Goal: Task Accomplishment & Management: Complete application form

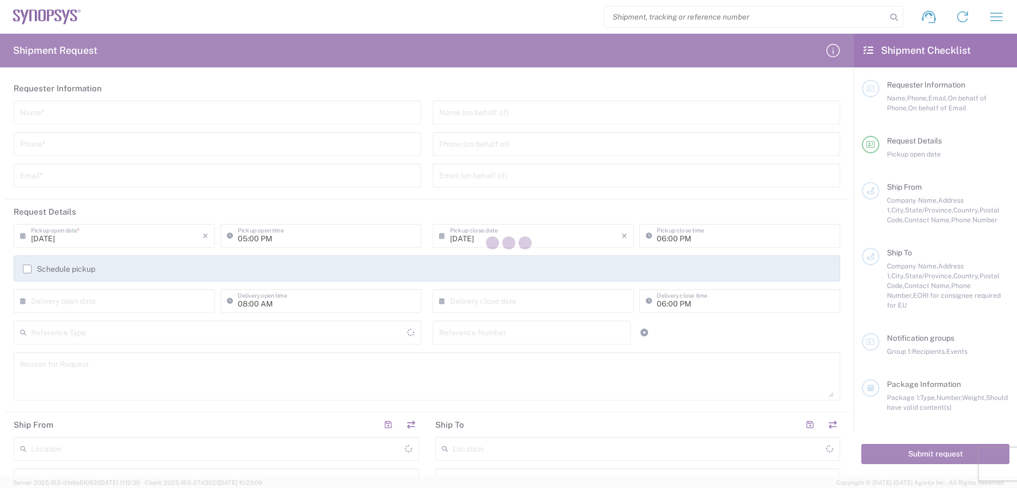
type input "[GEOGRAPHIC_DATA]"
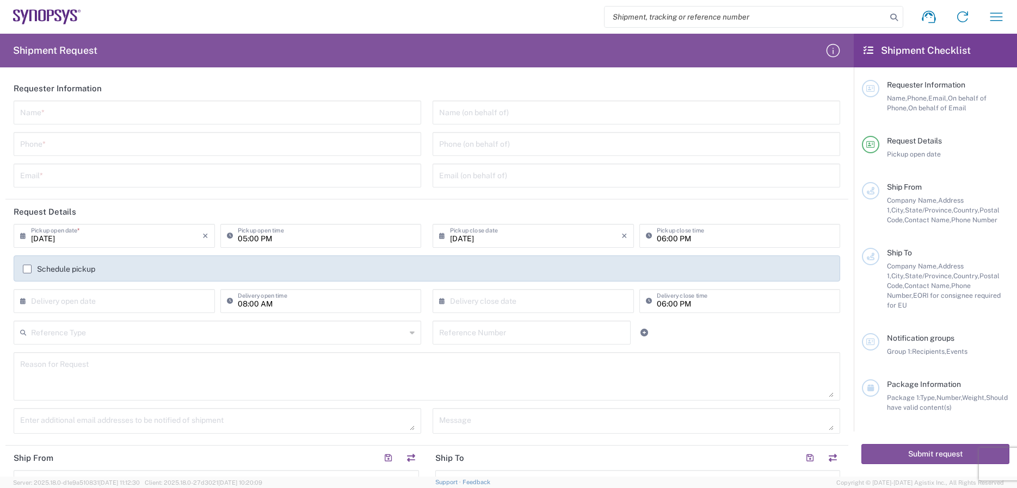
click at [631, 18] on input "search" at bounding box center [745, 17] width 282 height 21
paste input "56778925"
type input "56778925"
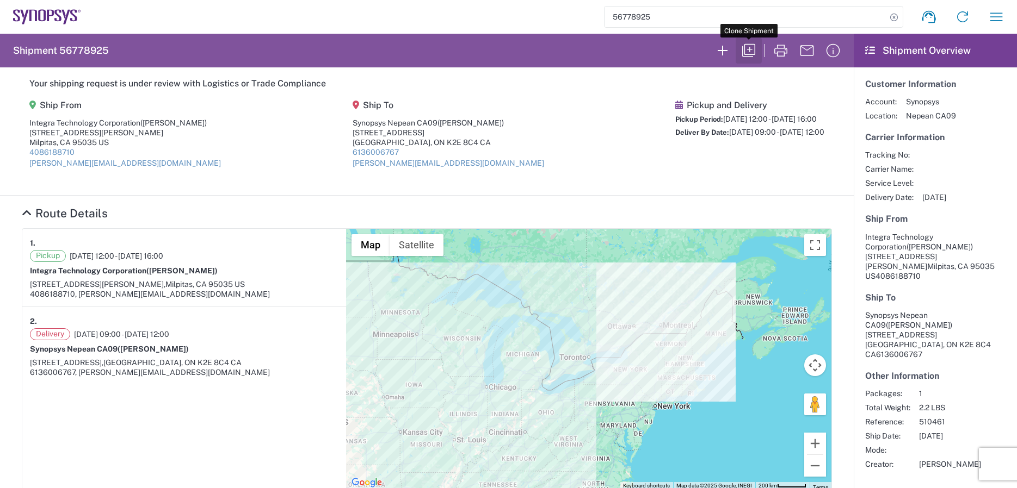
click at [747, 52] on icon "button" at bounding box center [748, 50] width 17 height 17
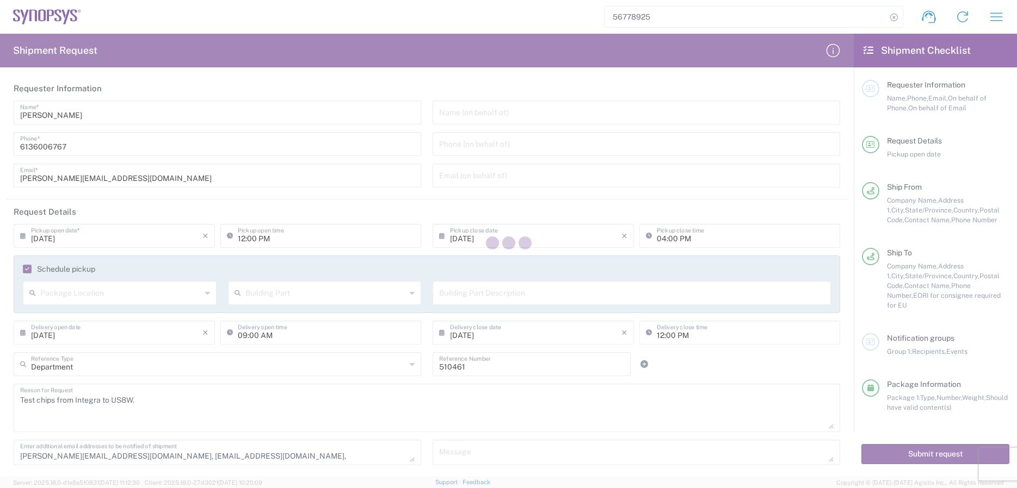
type input "[US_STATE]"
type input "[GEOGRAPHIC_DATA]"
type input "Cardboard Box(es)"
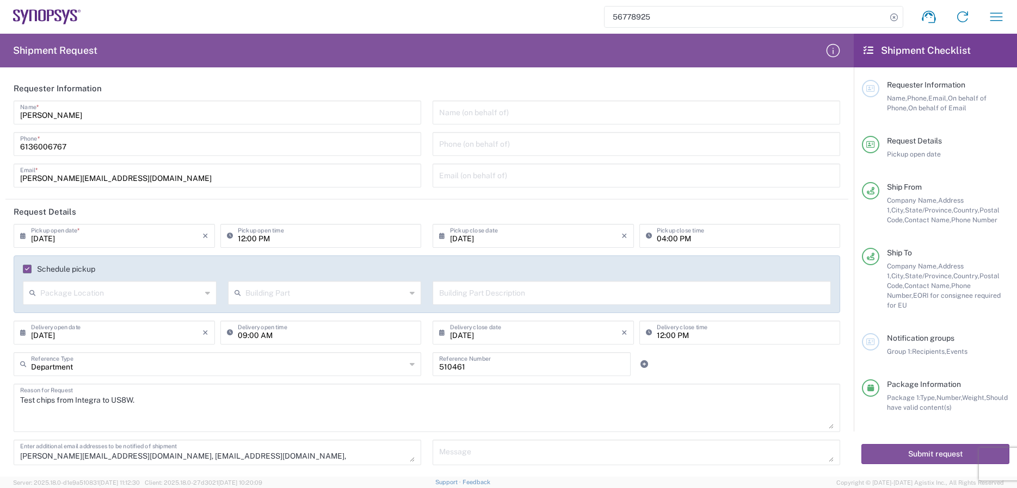
scroll to position [52, 0]
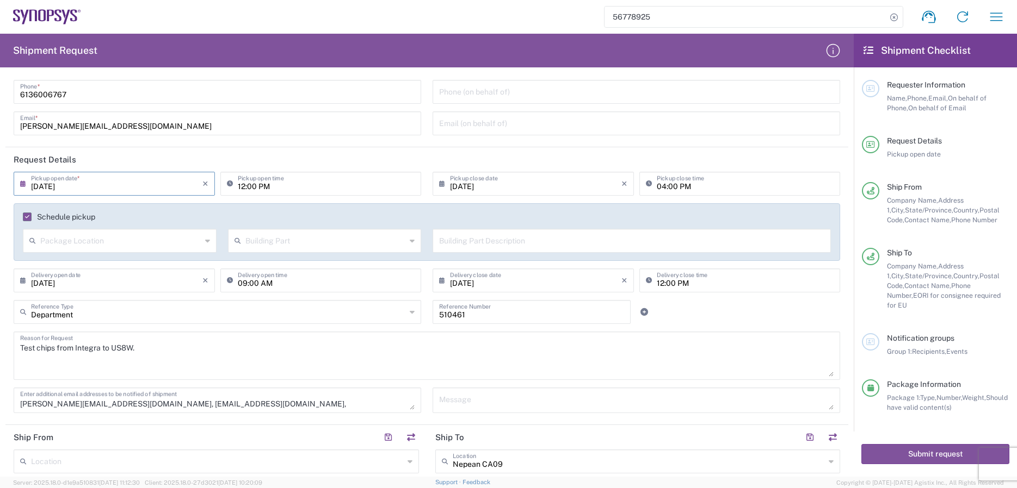
click at [167, 187] on input "[DATE]" at bounding box center [116, 183] width 171 height 19
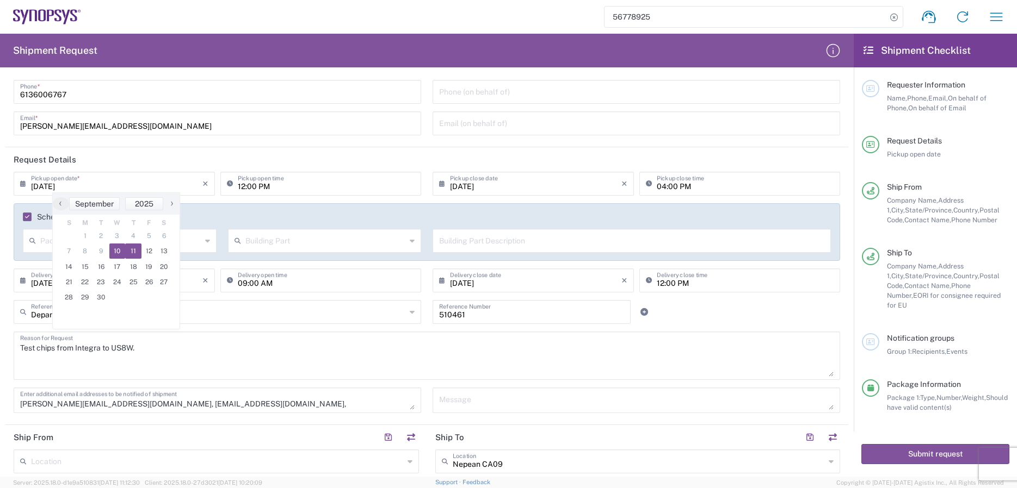
click at [115, 251] on span "10" at bounding box center [117, 251] width 16 height 15
type input "[DATE]"
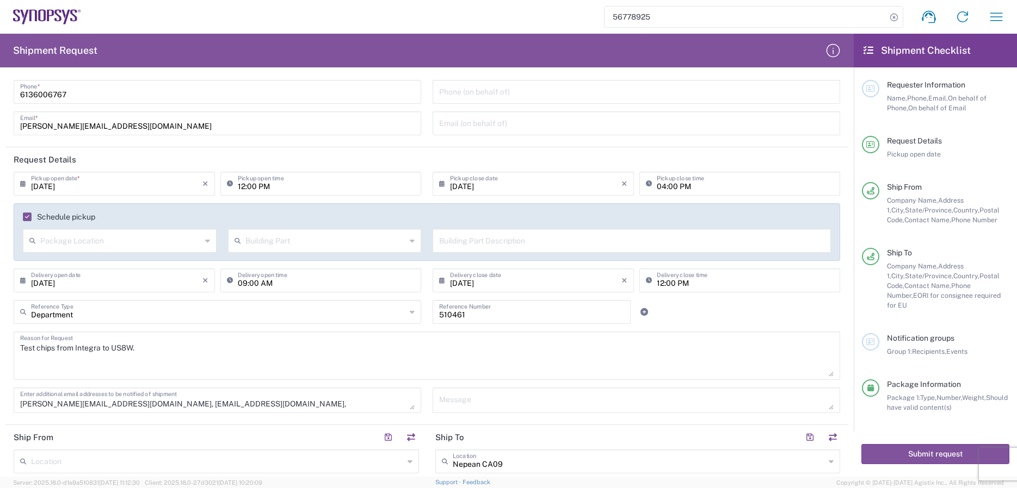
click at [287, 187] on input "12:00 PM" at bounding box center [326, 183] width 177 height 19
click at [333, 183] on input "10:00 PM" at bounding box center [326, 183] width 177 height 19
click at [257, 188] on input "10:00 PM" at bounding box center [326, 183] width 177 height 19
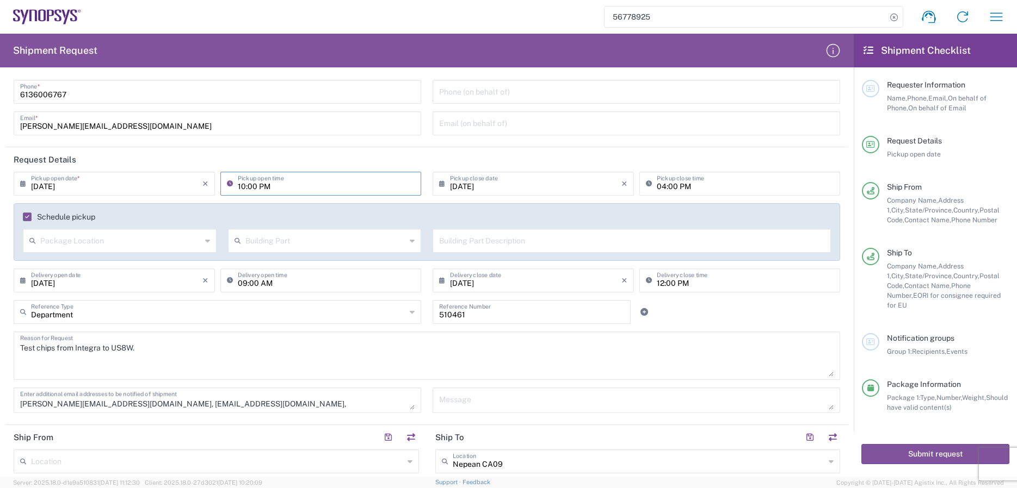
click at [243, 185] on input "10:00 PM" at bounding box center [326, 183] width 177 height 19
type input "02:00 PM"
click at [662, 187] on input "04:00 PM" at bounding box center [745, 183] width 177 height 19
type input "05:00 PM"
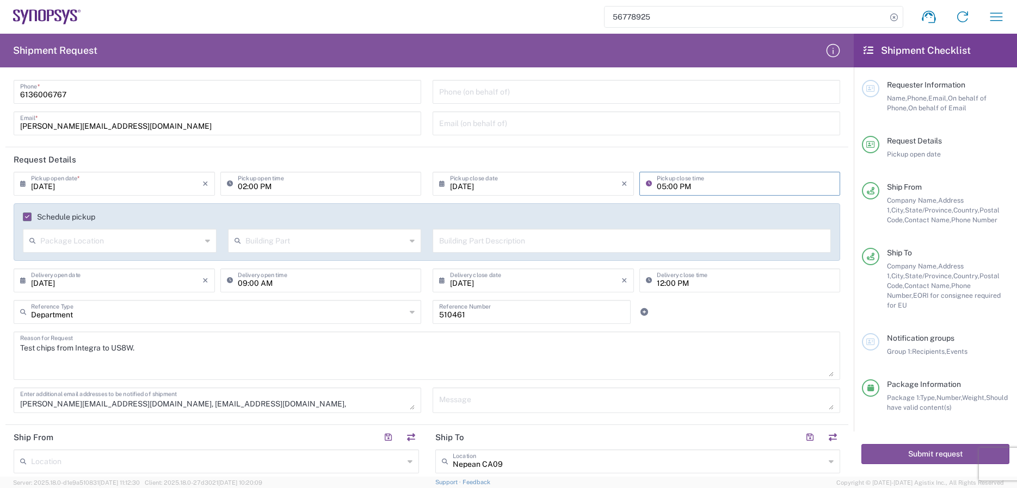
click at [482, 189] on input "[DATE]" at bounding box center [535, 183] width 171 height 19
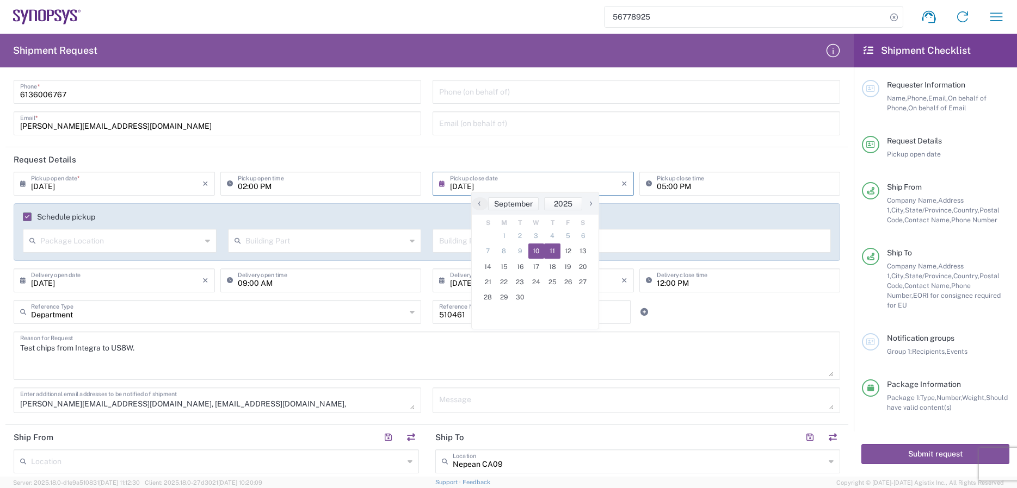
click at [540, 253] on span "10" at bounding box center [536, 251] width 16 height 15
type input "[DATE]"
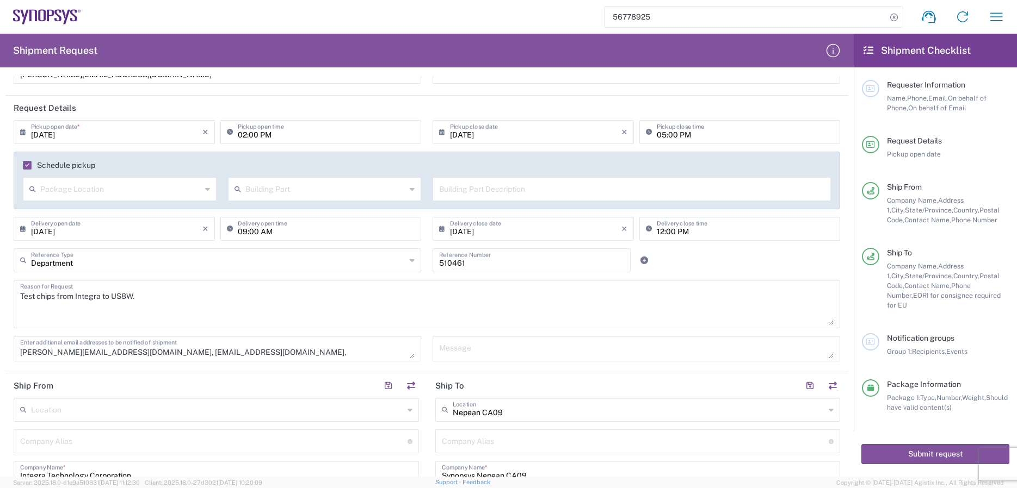
scroll to position [104, 0]
click at [48, 232] on input "[DATE]" at bounding box center [116, 227] width 171 height 19
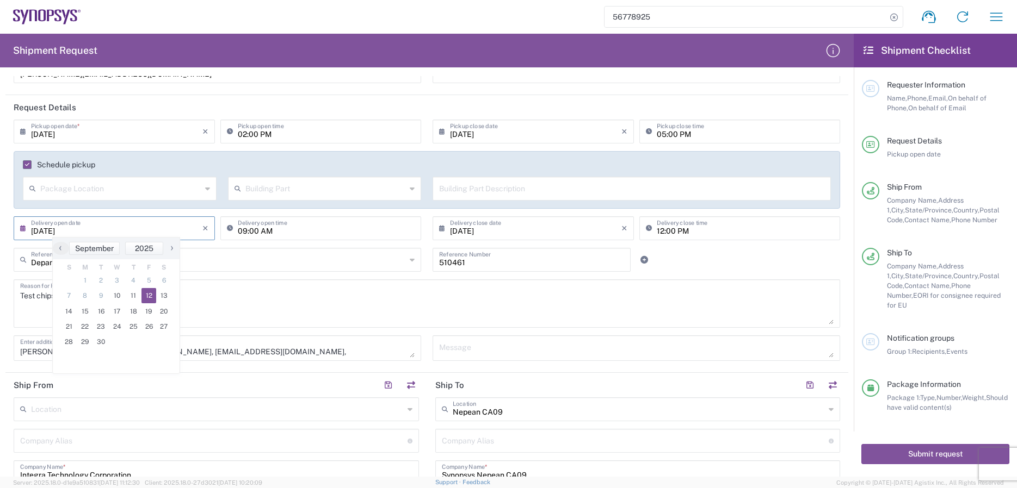
type input "[DATE]"
click at [467, 228] on input "[DATE]" at bounding box center [535, 227] width 171 height 19
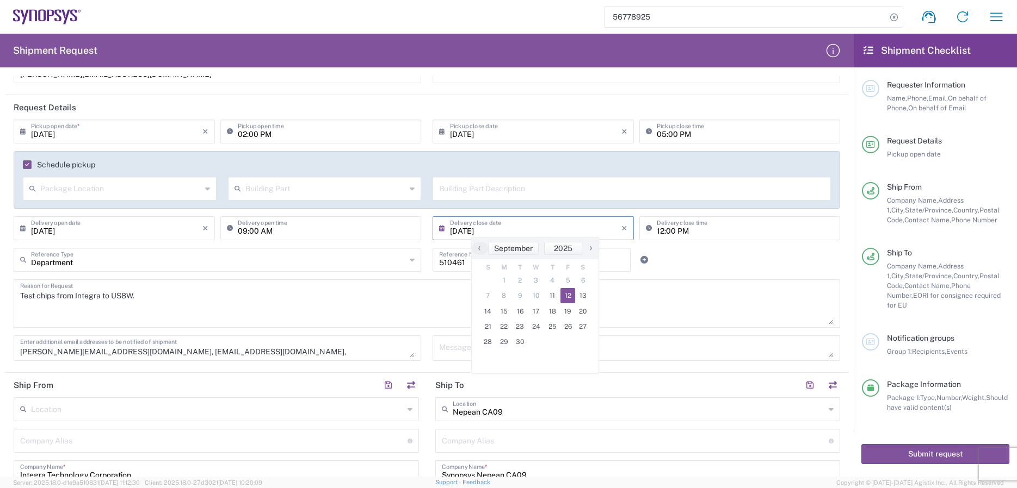
type input "[DATE]"
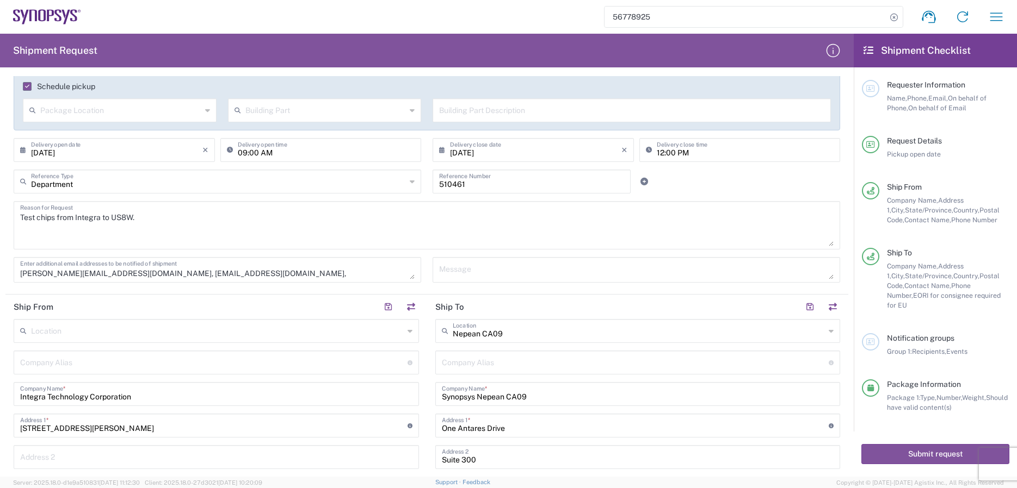
scroll to position [209, 0]
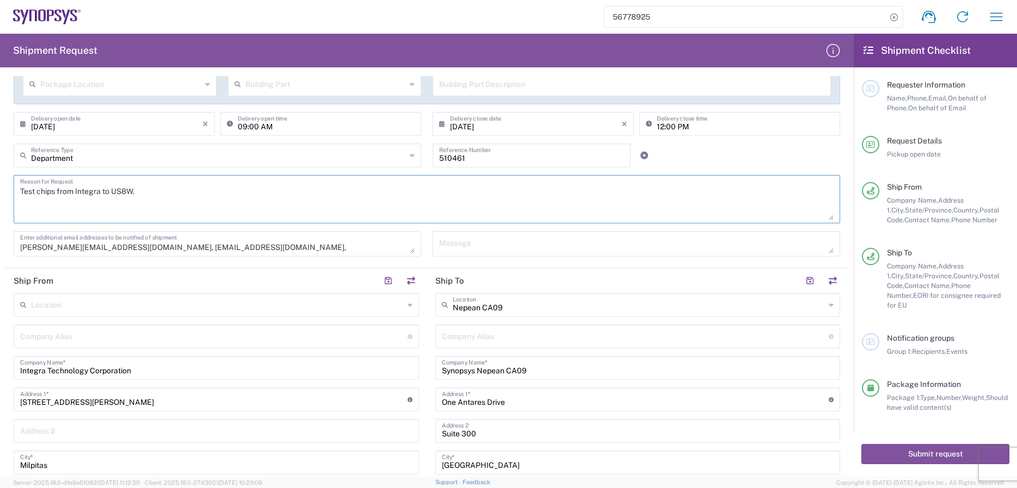
drag, startPoint x: 132, startPoint y: 191, endPoint x: 115, endPoint y: 192, distance: 16.9
click at [115, 192] on textarea "Test chips from Integra to US8W." at bounding box center [426, 199] width 813 height 42
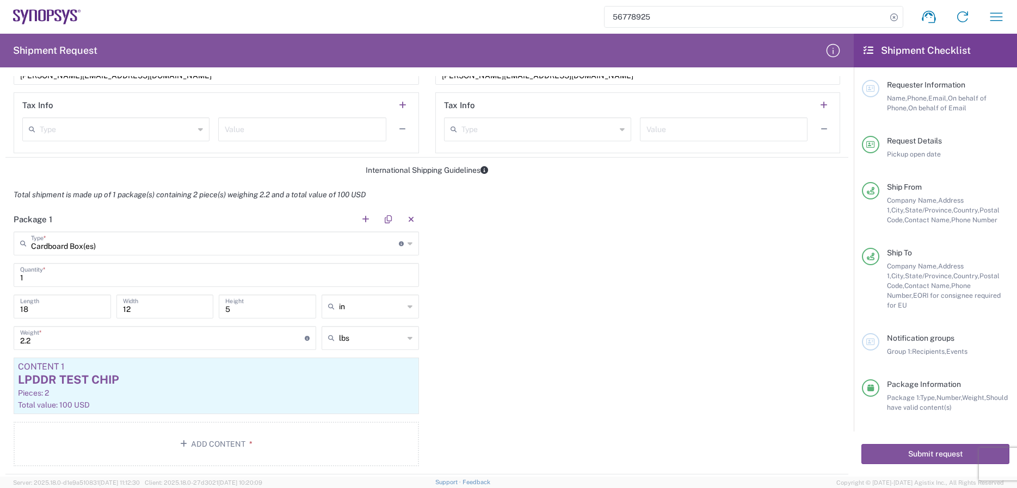
scroll to position [803, 0]
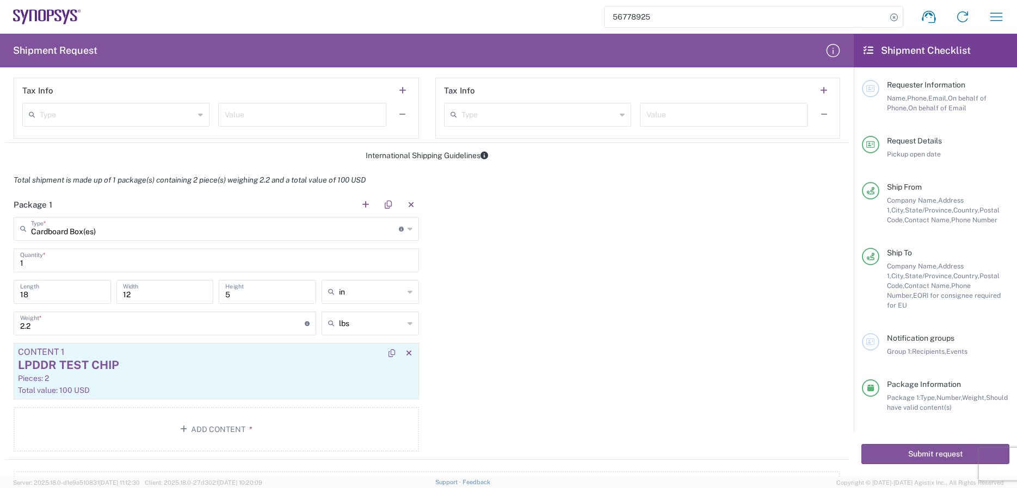
type textarea "Test chips from Integra to CA09."
click at [123, 371] on div "LPDDR TEST CHIP" at bounding box center [216, 365] width 397 height 16
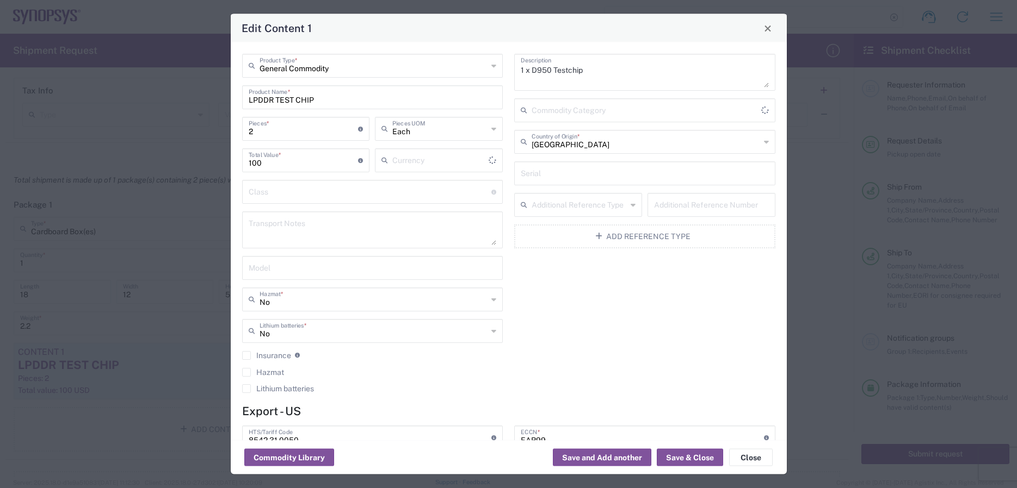
type input "US Dollar"
type input "FTR Exemption"
type input "30.36"
click at [265, 132] on input "2" at bounding box center [304, 128] width 110 height 19
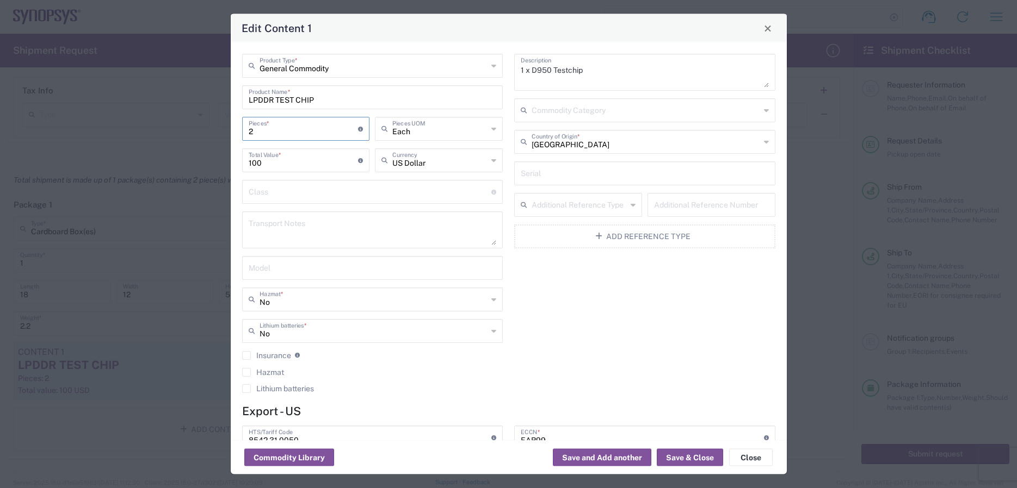
type input "3"
type input "150"
type input "35"
type input "1750"
click at [301, 162] on input "1750" at bounding box center [304, 159] width 110 height 19
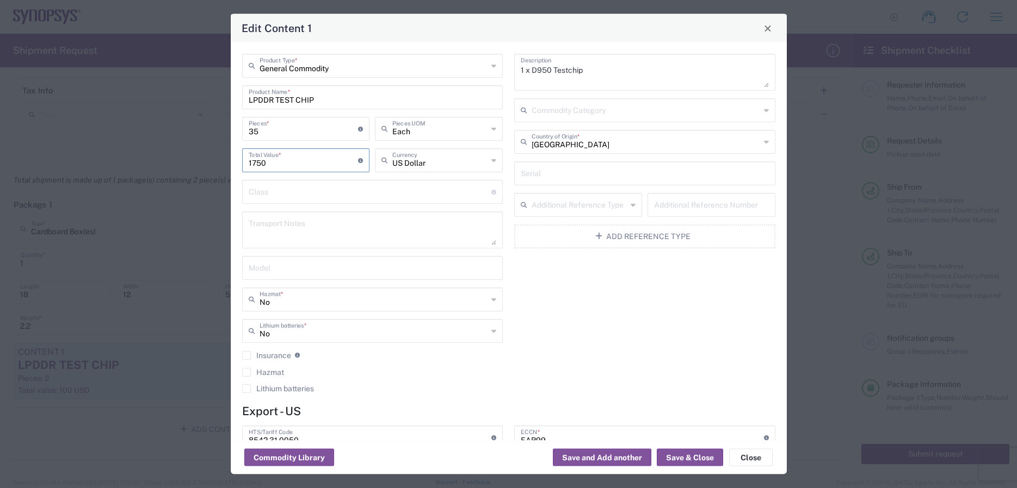
click at [293, 165] on input "1750" at bounding box center [304, 159] width 110 height 19
click at [329, 126] on input "35" at bounding box center [304, 128] width 110 height 19
click at [327, 127] on input "35" at bounding box center [304, 128] width 110 height 19
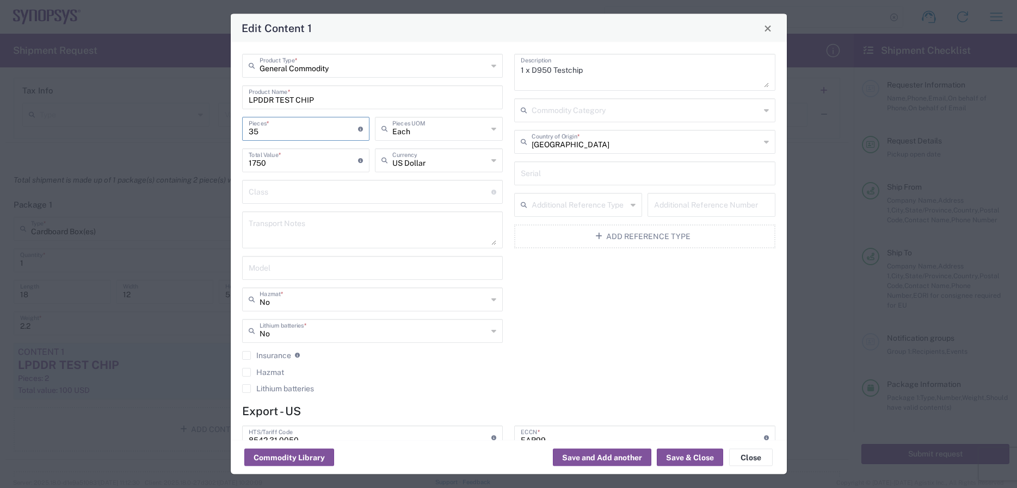
click at [322, 138] on div "35 Pieces * Number of pieces inside all the packages" at bounding box center [306, 129] width 128 height 24
click at [321, 132] on input "35" at bounding box center [304, 128] width 110 height 19
type input "3"
type input "150"
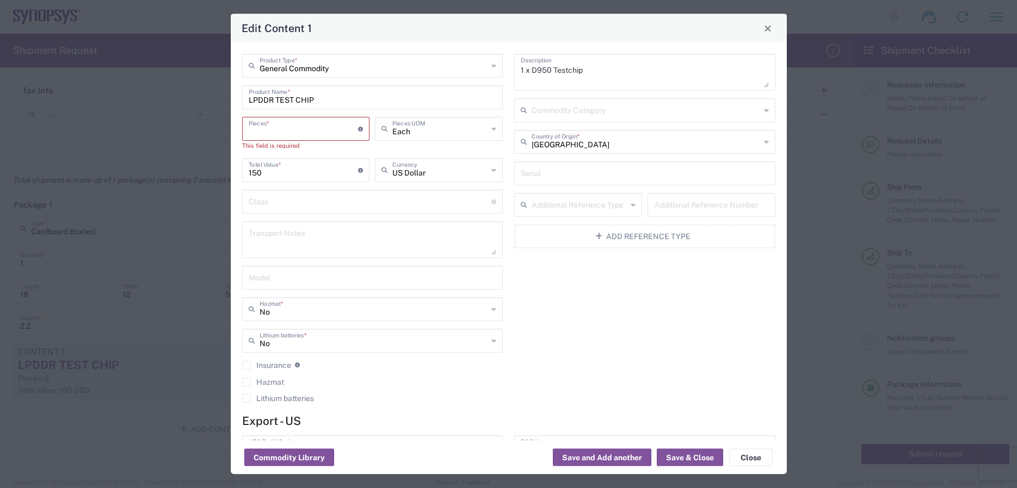
type input "2"
type input "300"
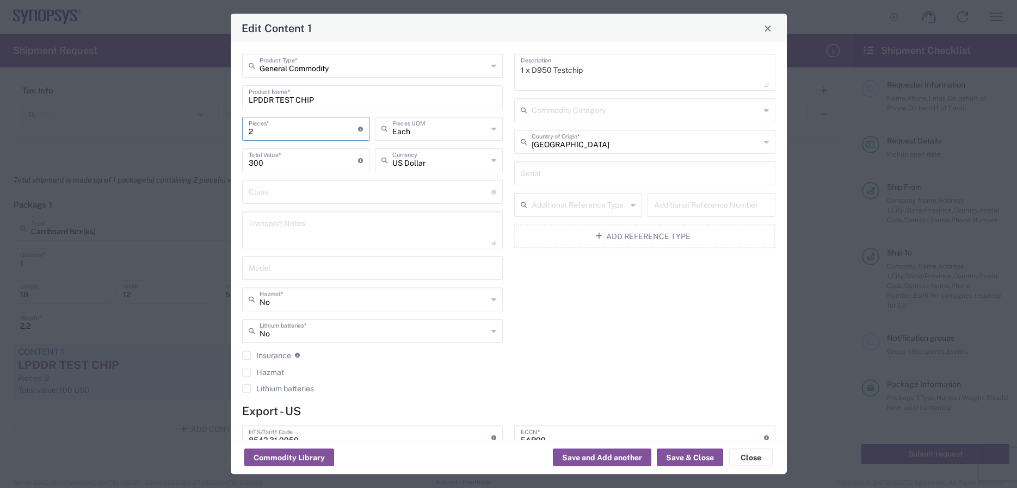
click at [299, 136] on input "2" at bounding box center [304, 128] width 110 height 19
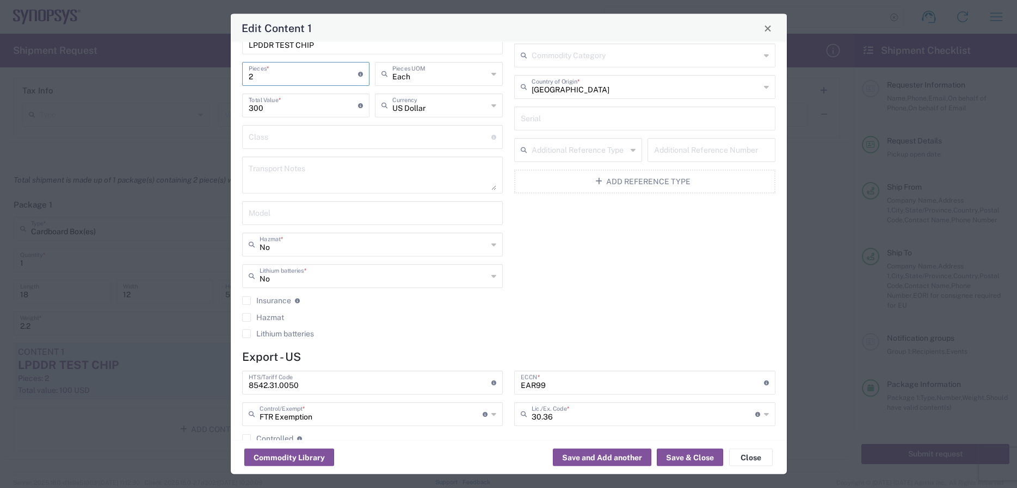
scroll to position [0, 0]
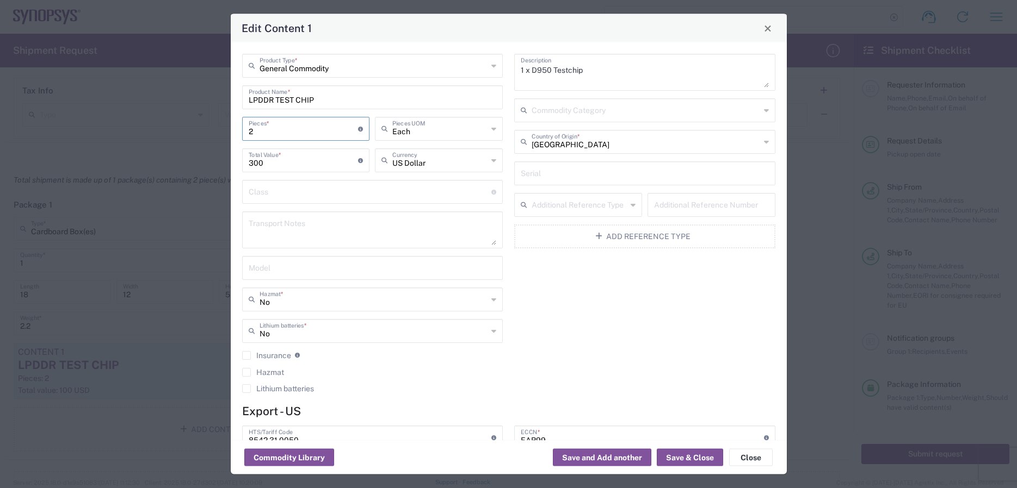
type input "1"
type input "150"
type input "1"
click at [337, 163] on input "150" at bounding box center [304, 159] width 110 height 19
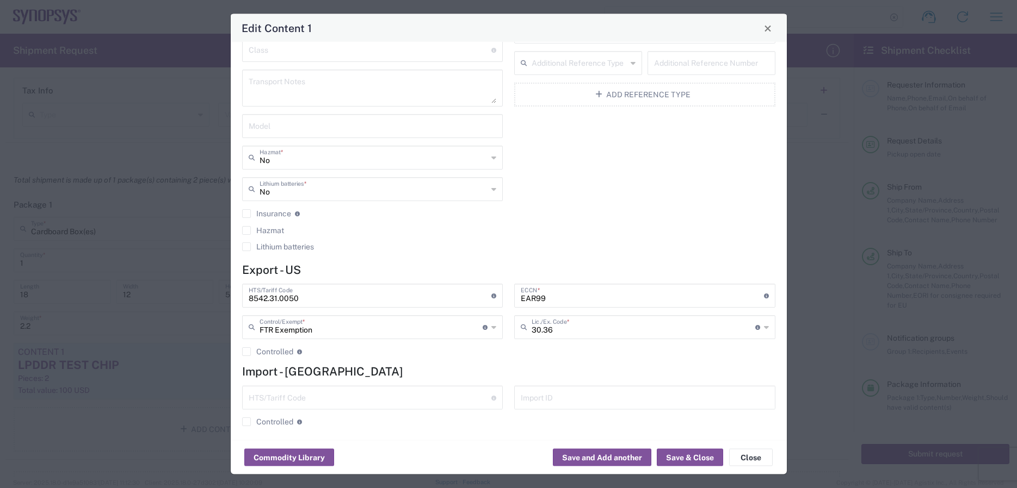
scroll to position [147, 0]
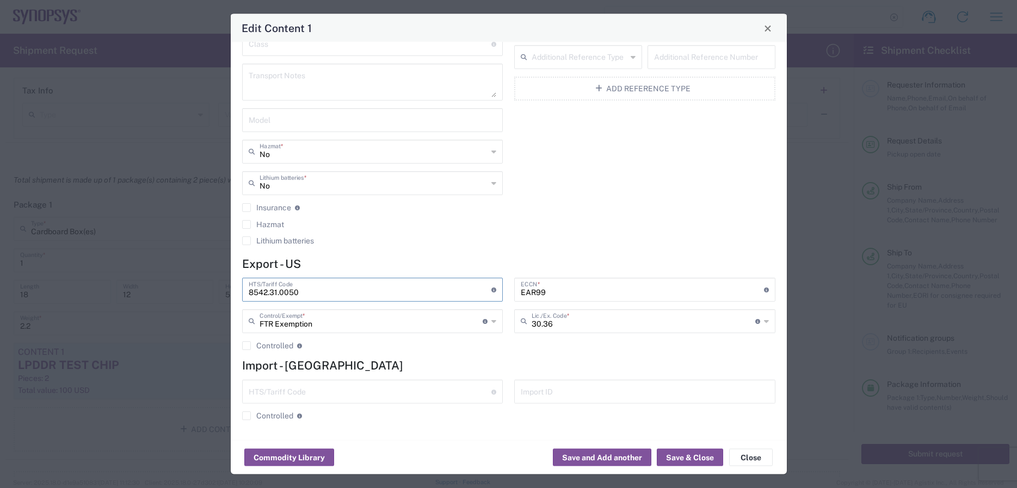
drag, startPoint x: 309, startPoint y: 294, endPoint x: 248, endPoint y: 289, distance: 61.1
click at [249, 289] on input "8542.31.0050" at bounding box center [370, 289] width 243 height 19
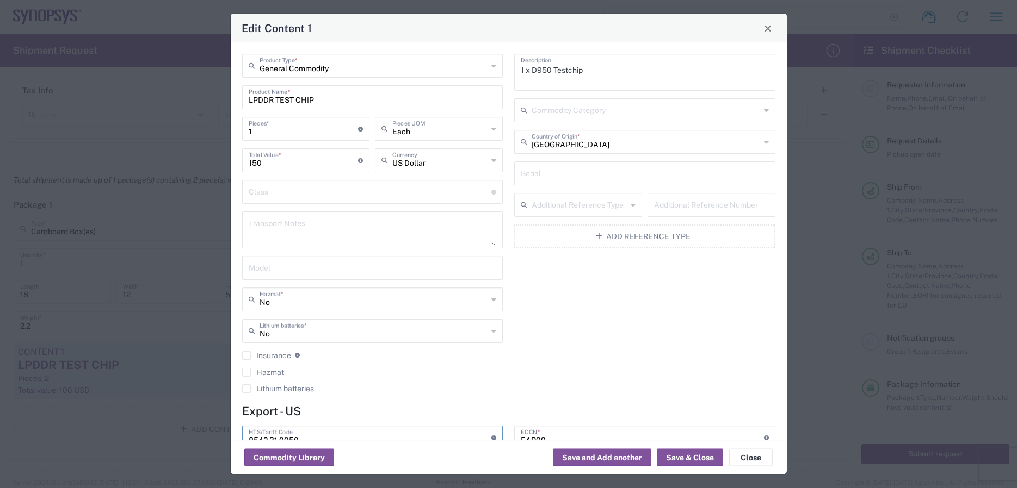
click at [291, 161] on input "150" at bounding box center [304, 159] width 110 height 19
type input "50"
click at [839, 296] on div "Edit Content 1 General Commodity Product Type * LPDDR TEST CHIP Product Name * …" at bounding box center [508, 244] width 1017 height 488
click at [296, 131] on input "1" at bounding box center [304, 128] width 110 height 19
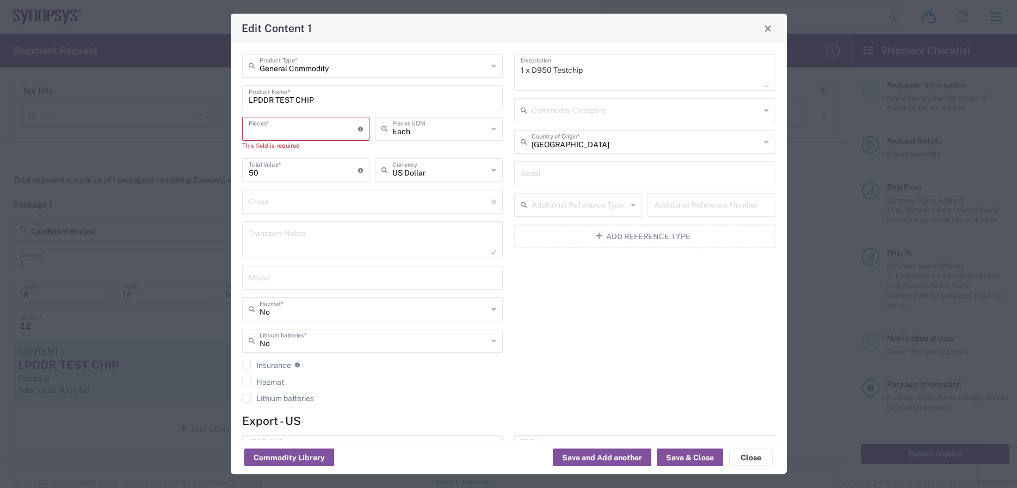
type input "3"
type input "150"
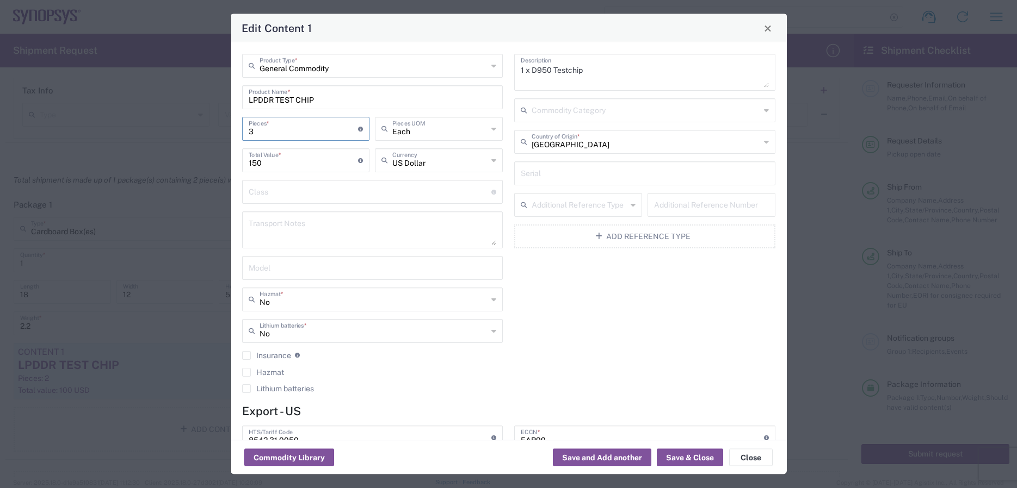
type input "35"
type input "1750"
type input "35"
click at [524, 70] on textarea "1 x D950 Testchip" at bounding box center [645, 72] width 248 height 30
type textarea "35 x D950 Testchip"
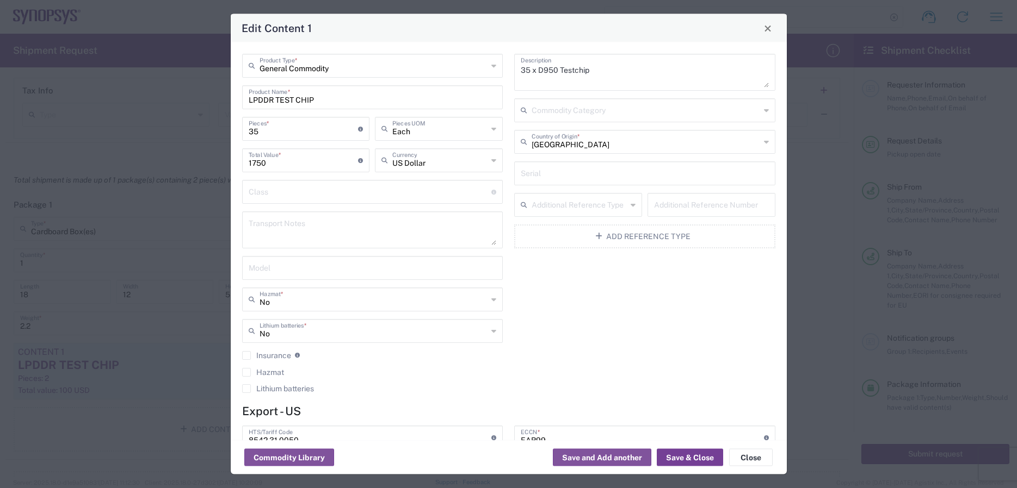
click at [685, 457] on button "Save & Close" at bounding box center [690, 457] width 66 height 17
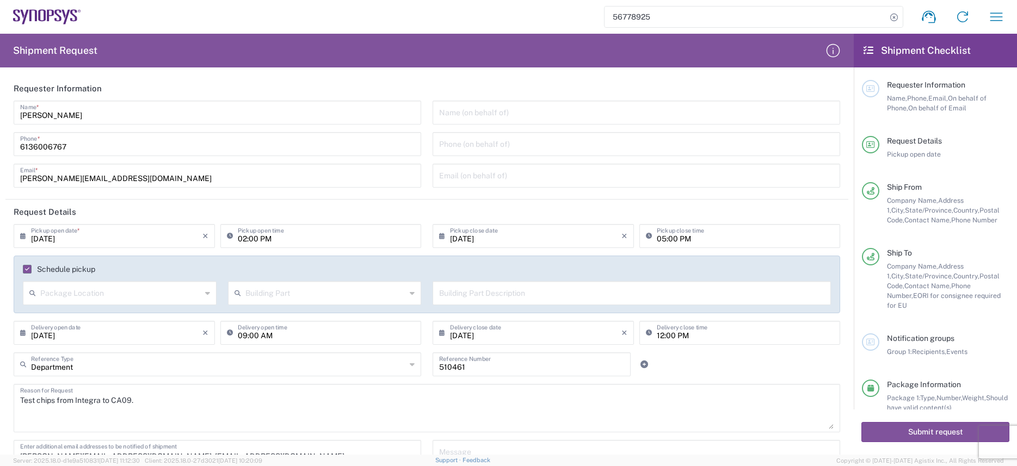
click at [627, 14] on input "56778925" at bounding box center [745, 17] width 282 height 21
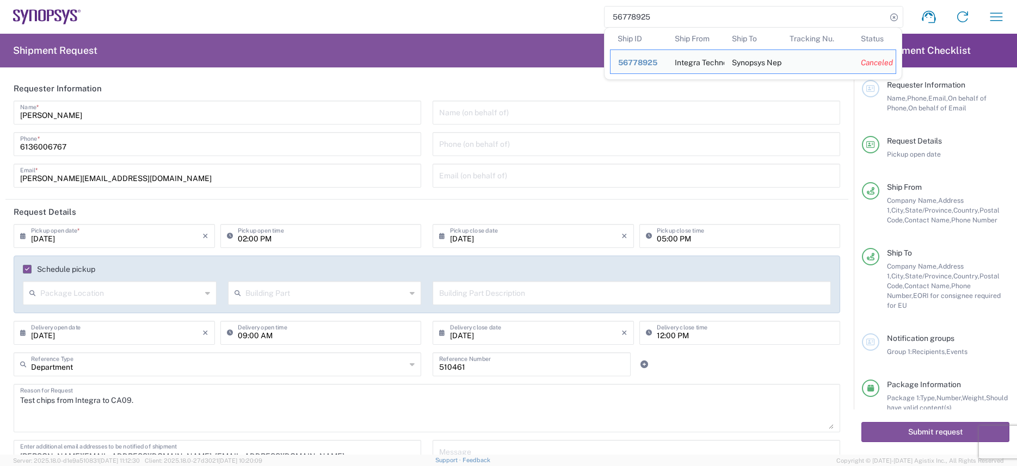
click at [627, 14] on input "56778925" at bounding box center [745, 17] width 282 height 21
click at [528, 11] on div "56778925 Ship ID Ship From Ship To Tracking Nu. Status Ship ID 56778925 Ship Fr…" at bounding box center [547, 17] width 932 height 26
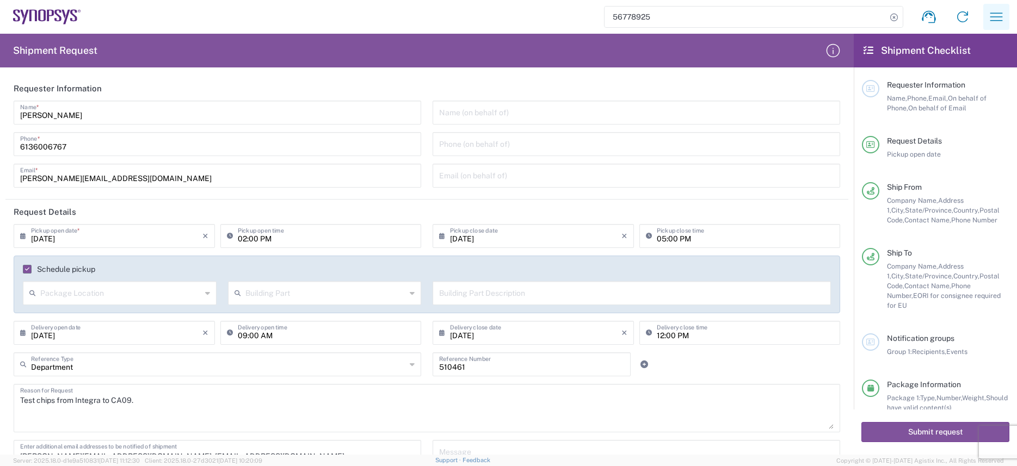
click at [999, 23] on icon "button" at bounding box center [995, 16] width 17 height 17
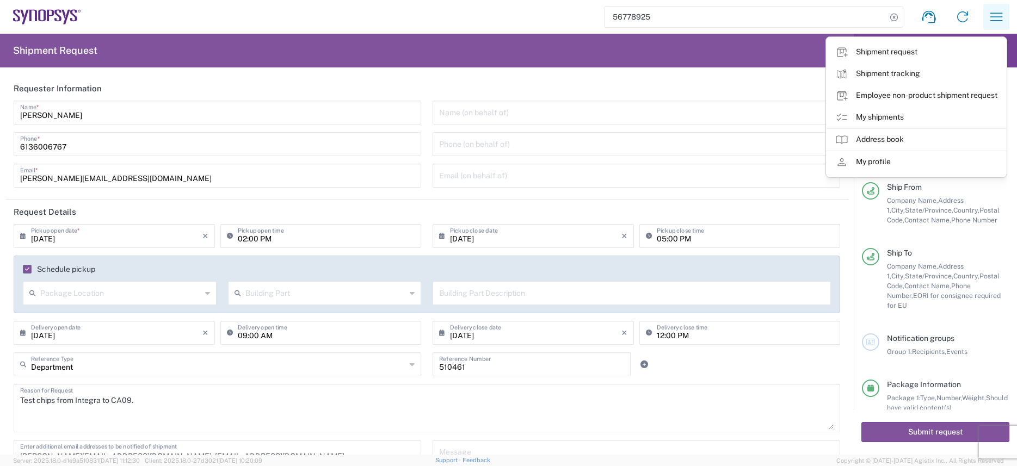
click at [1002, 20] on icon "button" at bounding box center [995, 16] width 17 height 17
click at [550, 5] on div "56778925 Shipment request Shipment tracking Employee non-product shipment reque…" at bounding box center [547, 17] width 932 height 26
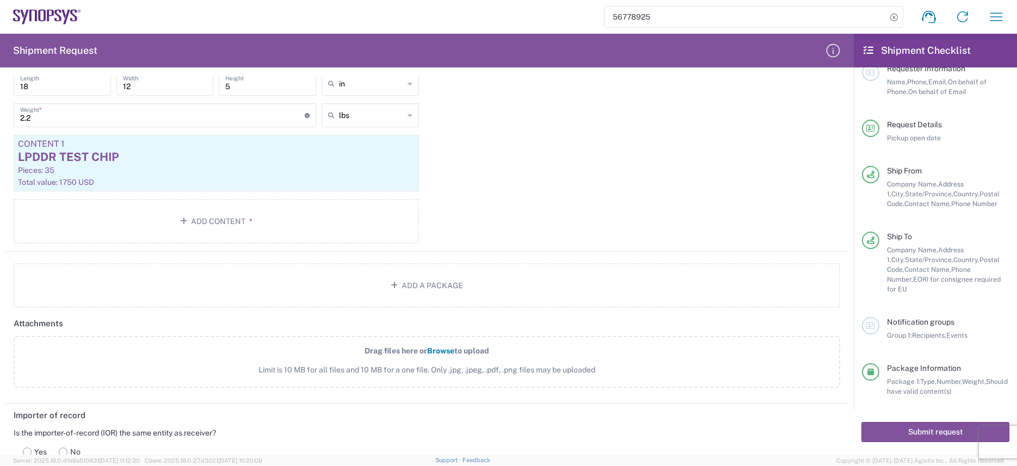
scroll to position [1012, 0]
click at [206, 169] on div "Pieces: 35" at bounding box center [216, 170] width 397 height 10
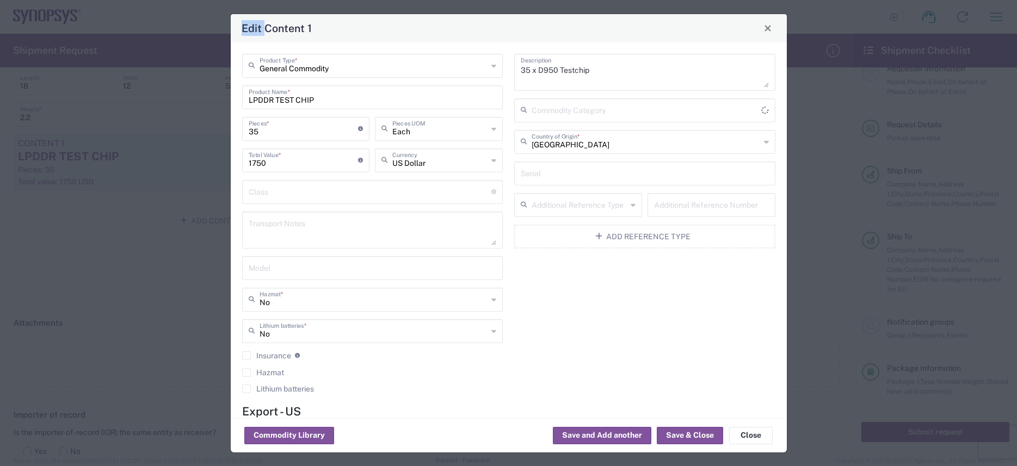
type input "FTR Exemption"
type input "30.36"
click at [742, 431] on button "Close" at bounding box center [751, 435] width 44 height 17
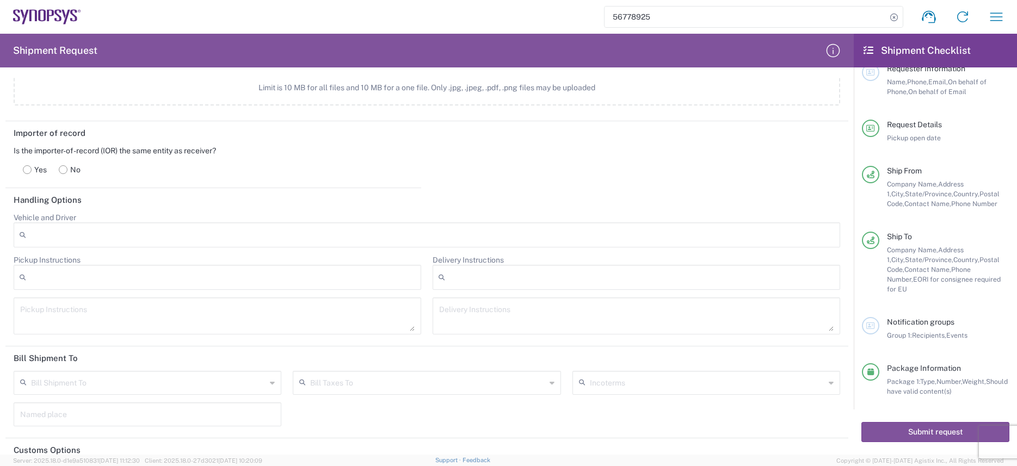
scroll to position [1290, 0]
click at [26, 176] on rect at bounding box center [27, 173] width 8 height 8
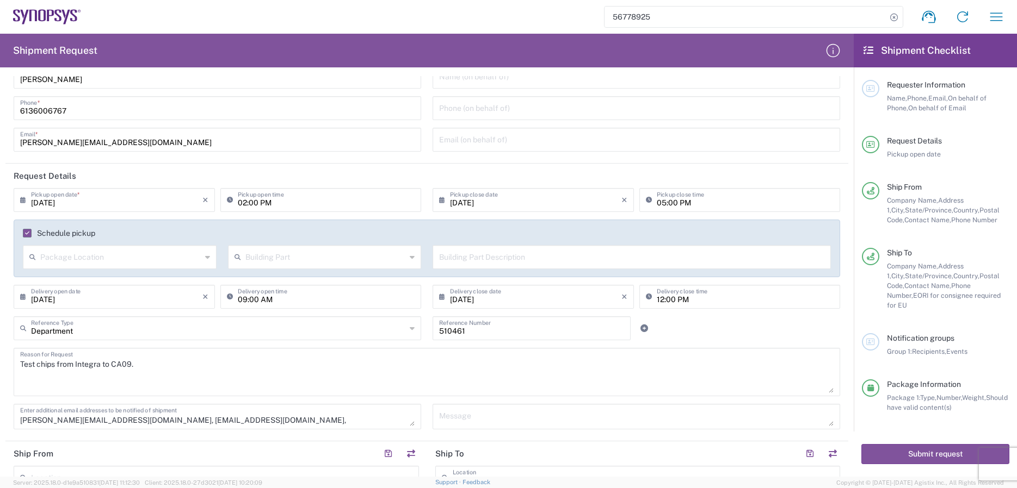
scroll to position [0, 0]
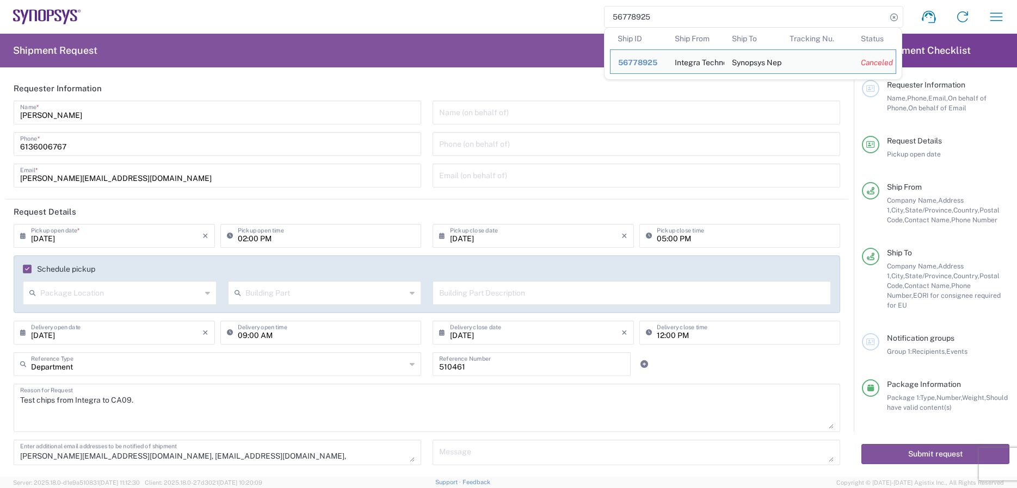
click at [677, 22] on input "56778925" at bounding box center [745, 17] width 282 height 21
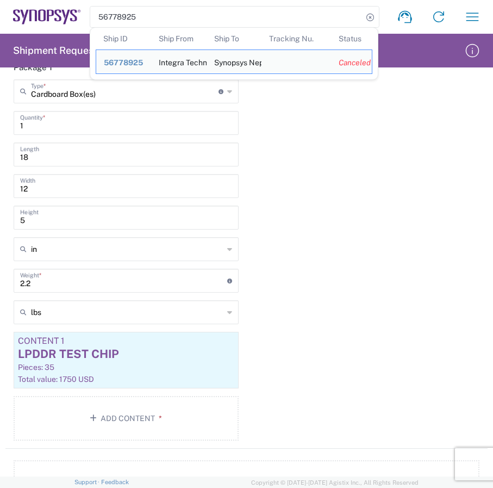
scroll to position [1242, 0]
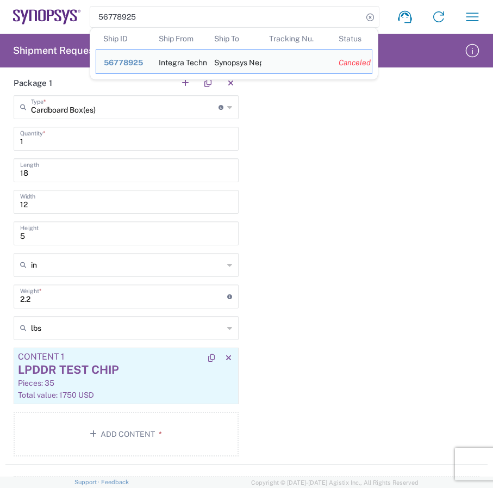
click at [148, 371] on div "LPDDR TEST CHIP" at bounding box center [126, 370] width 216 height 16
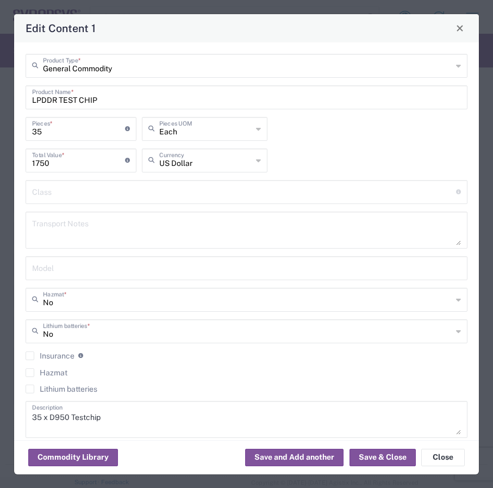
type input "FTR Exemption"
type input "30.36"
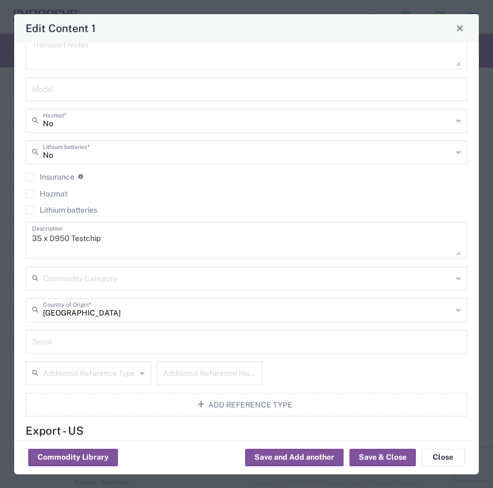
scroll to position [205, 0]
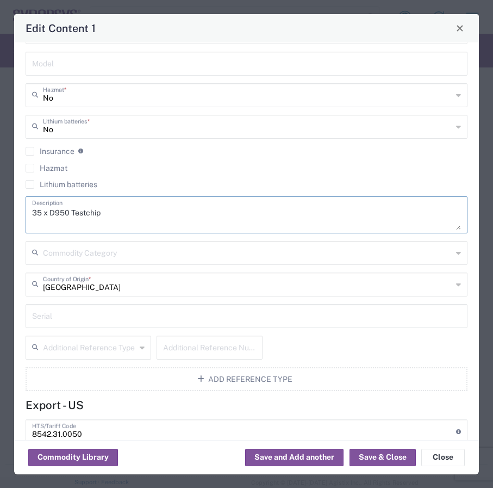
drag, startPoint x: 133, startPoint y: 215, endPoint x: 19, endPoint y: 222, distance: 114.4
click at [32, 222] on textarea "35 x D950 Testchip" at bounding box center [246, 215] width 429 height 30
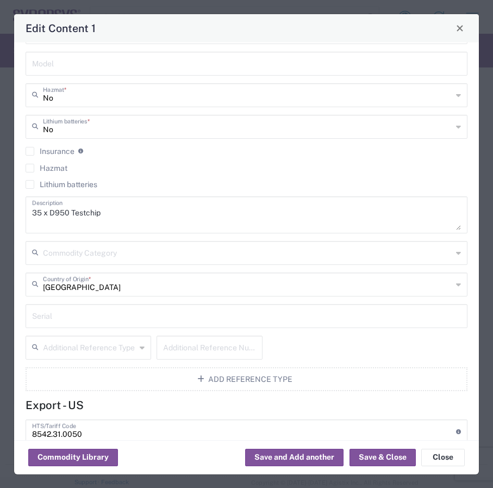
scroll to position [441, 0]
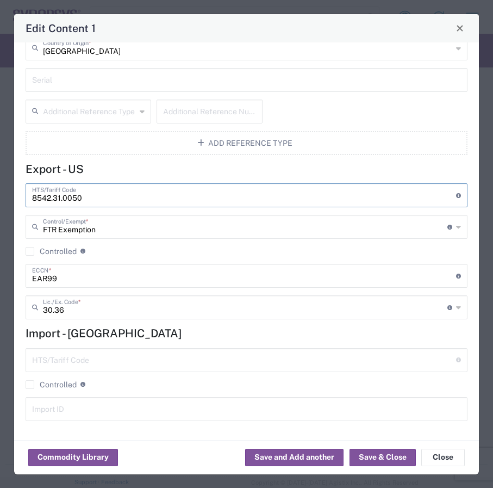
drag, startPoint x: 122, startPoint y: 196, endPoint x: -25, endPoint y: 182, distance: 147.6
click at [32, 185] on input "8542.31.0050" at bounding box center [244, 194] width 424 height 19
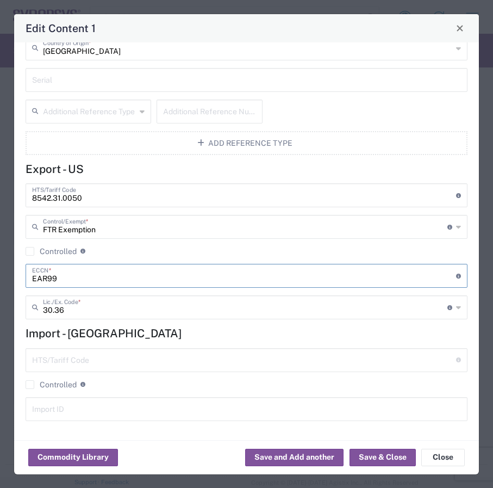
drag, startPoint x: 84, startPoint y: 279, endPoint x: -28, endPoint y: 263, distance: 113.2
click at [32, 265] on input "EAR99" at bounding box center [244, 274] width 424 height 19
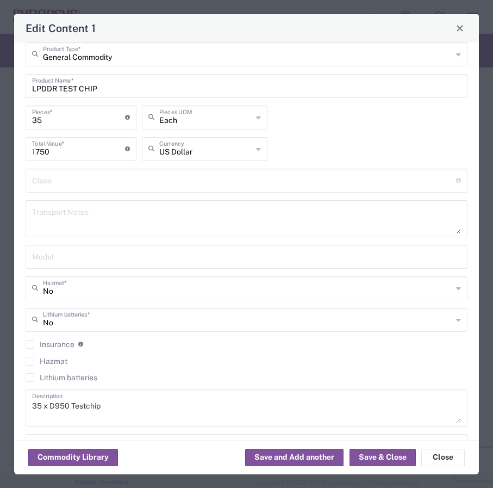
scroll to position [0, 0]
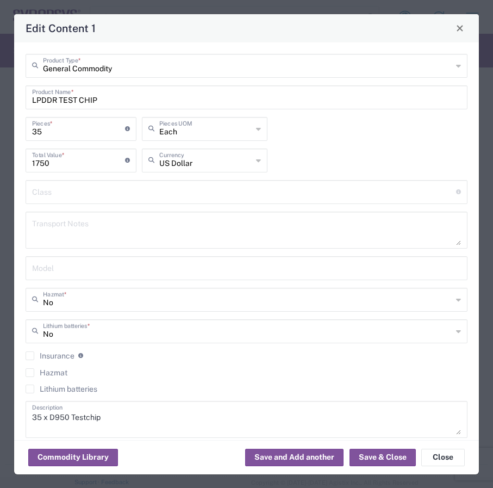
click at [428, 448] on div "Commodity Library Save and Add another Save & Close Close" at bounding box center [246, 457] width 465 height 34
click at [439, 458] on button "Close" at bounding box center [444, 457] width 44 height 17
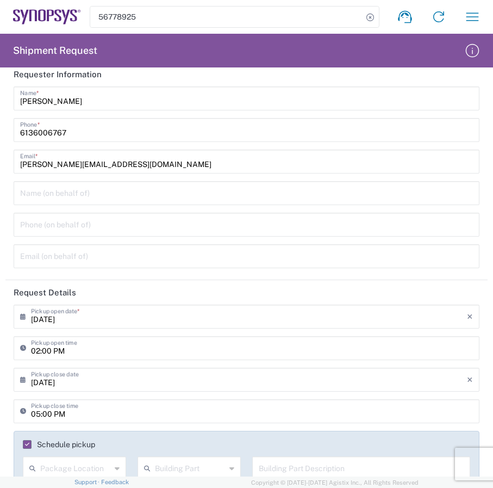
scroll to position [14, 0]
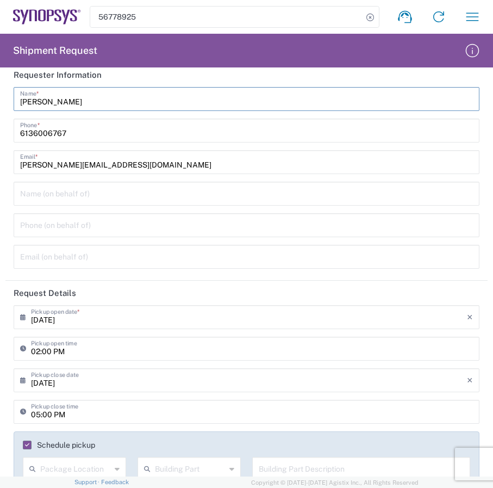
drag, startPoint x: 171, startPoint y: 103, endPoint x: -19, endPoint y: 96, distance: 190.0
click at [20, 96] on input "[PERSON_NAME]" at bounding box center [246, 98] width 453 height 19
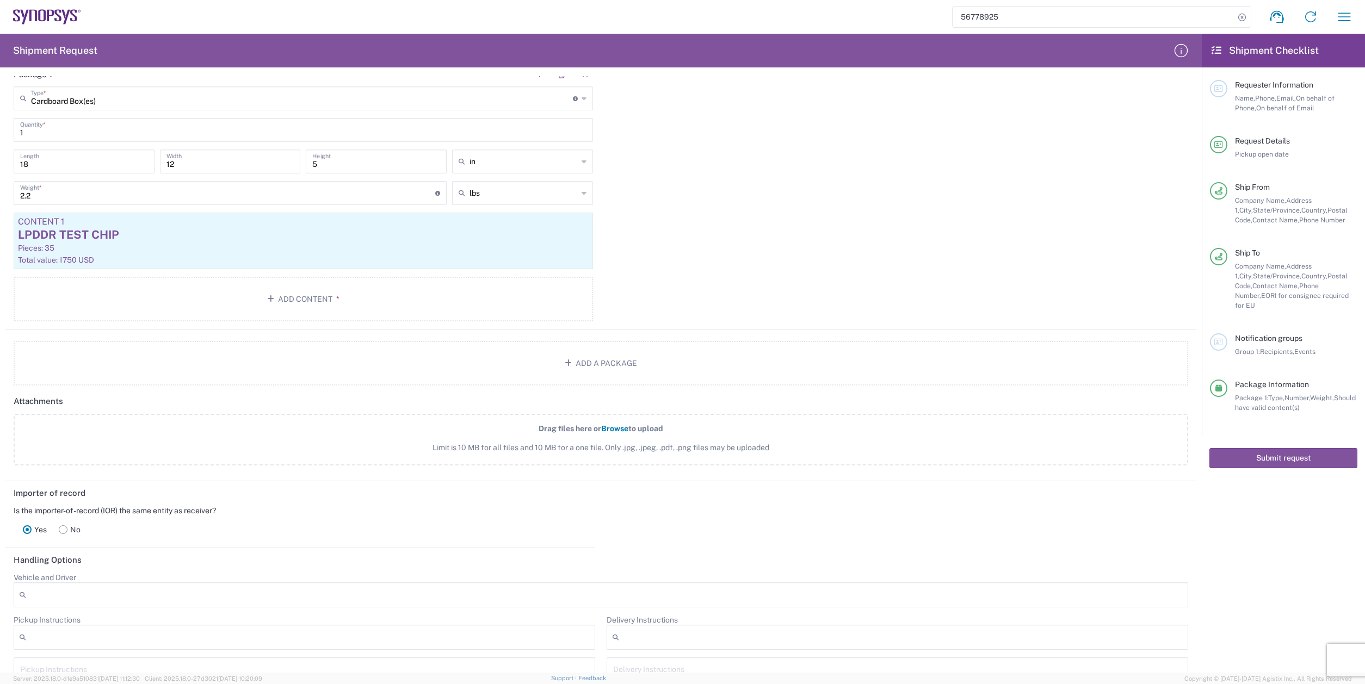
scroll to position [0, 0]
